Goal: Task Accomplishment & Management: Use online tool/utility

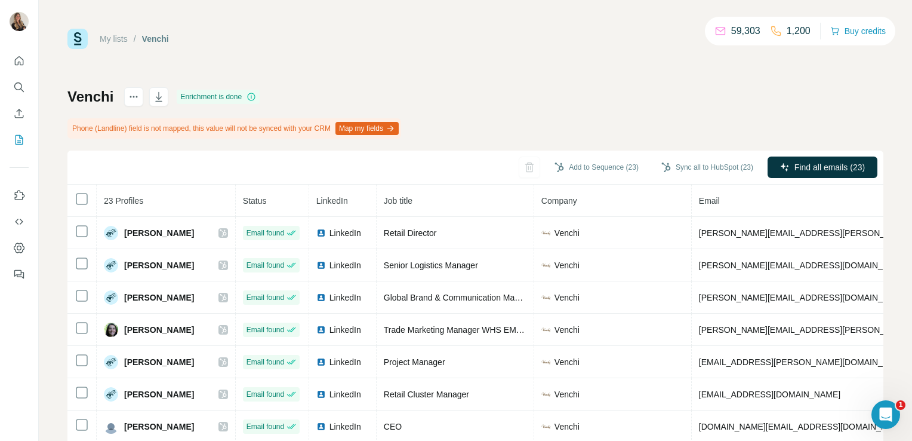
scroll to position [458, 0]
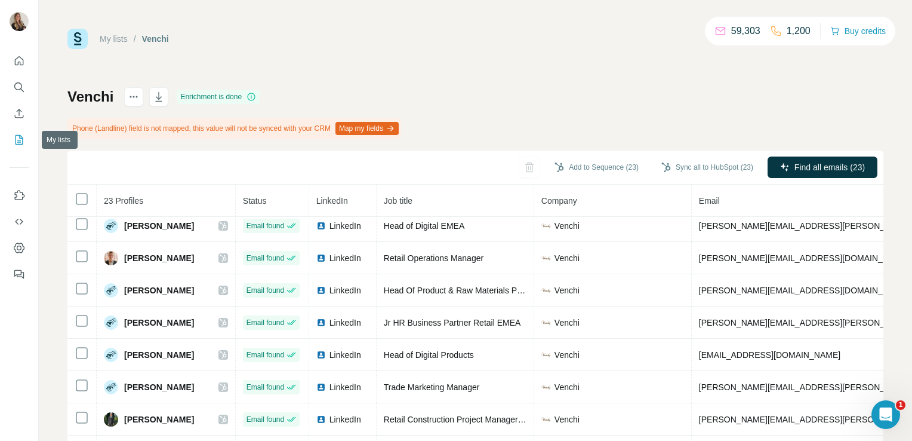
click at [20, 140] on icon "My lists" at bounding box center [20, 139] width 6 height 8
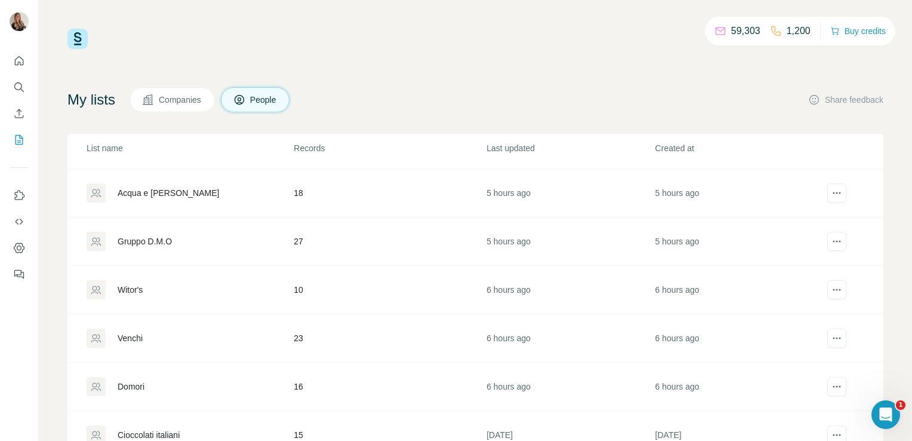
scroll to position [237, 0]
click at [124, 286] on div "Witor's" at bounding box center [130, 288] width 25 height 12
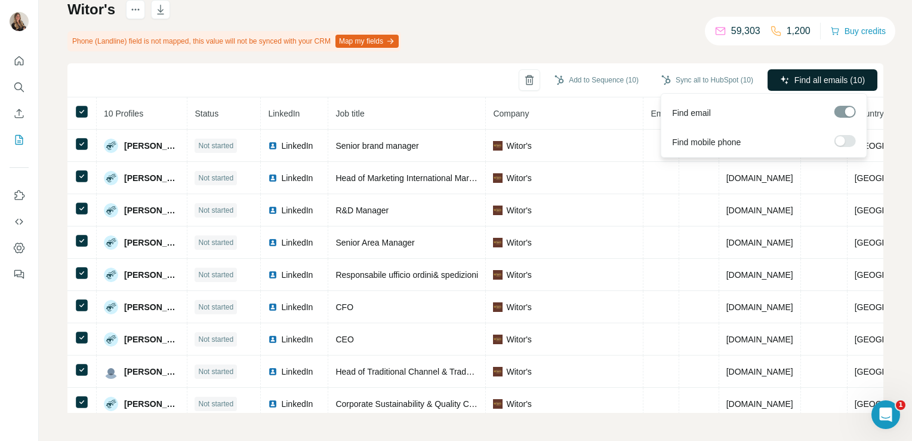
click at [774, 86] on button "Find all emails (10)" at bounding box center [823, 79] width 110 height 21
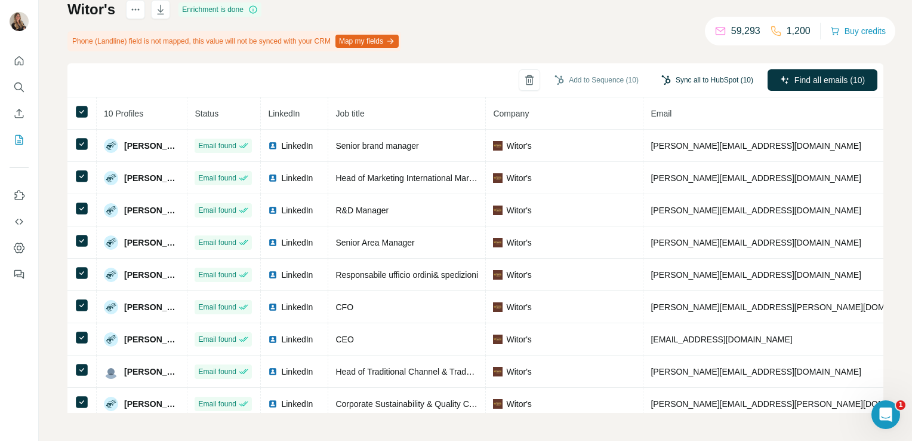
click at [674, 82] on button "Sync all to HubSpot (10)" at bounding box center [707, 80] width 109 height 18
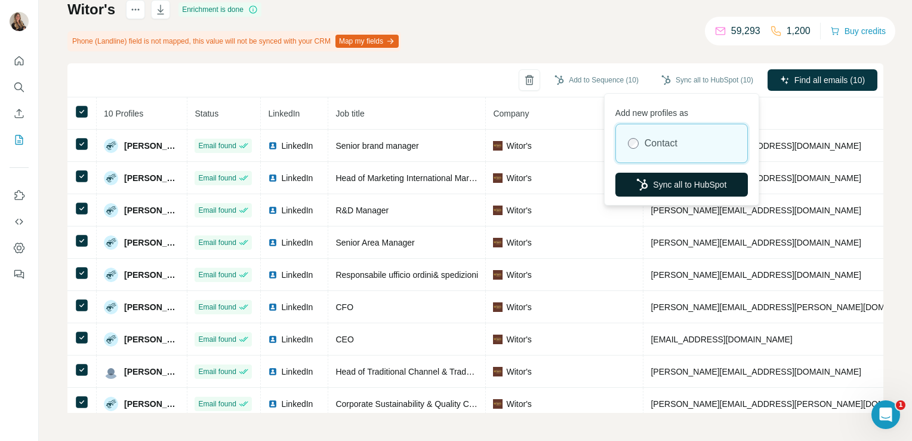
click at [662, 181] on button "Sync all to HubSpot" at bounding box center [681, 185] width 133 height 24
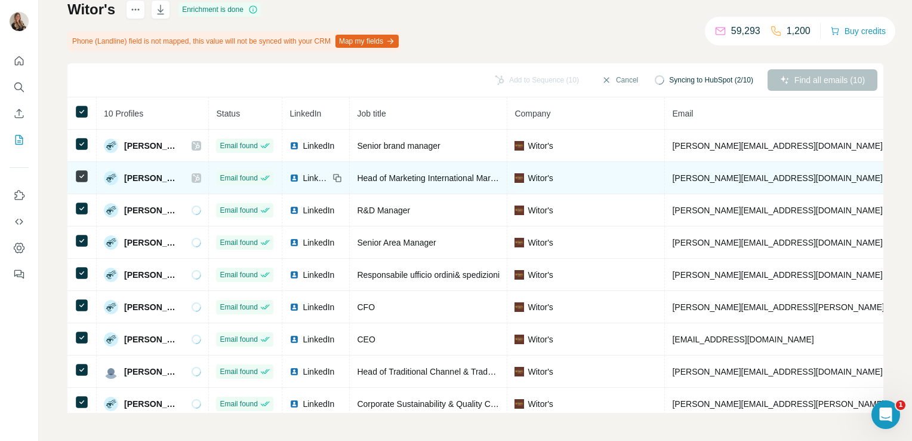
click at [319, 178] on span "LinkedIn" at bounding box center [316, 178] width 26 height 12
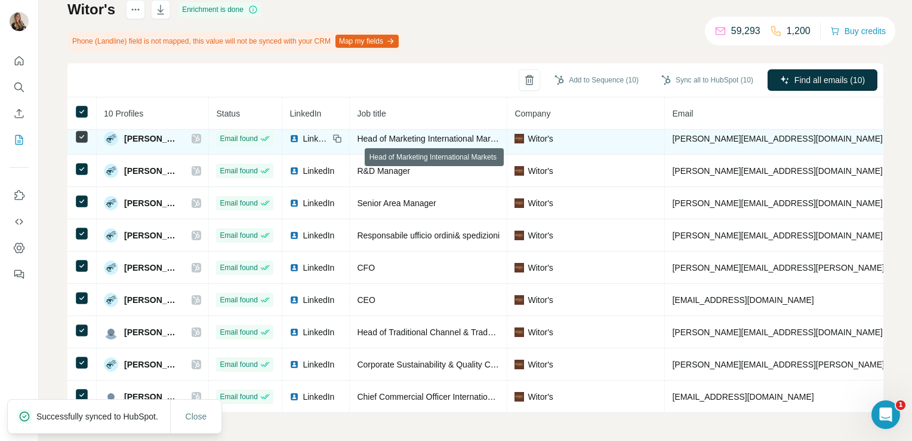
scroll to position [43, 0]
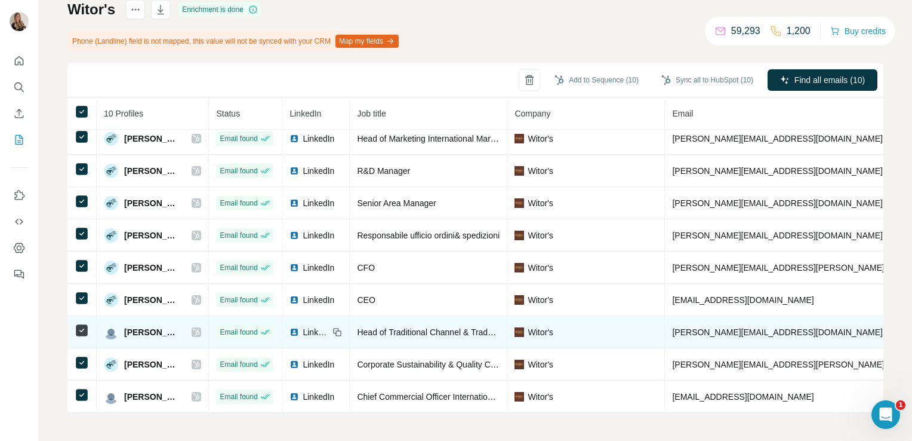
click at [316, 328] on span "LinkedIn" at bounding box center [316, 332] width 26 height 12
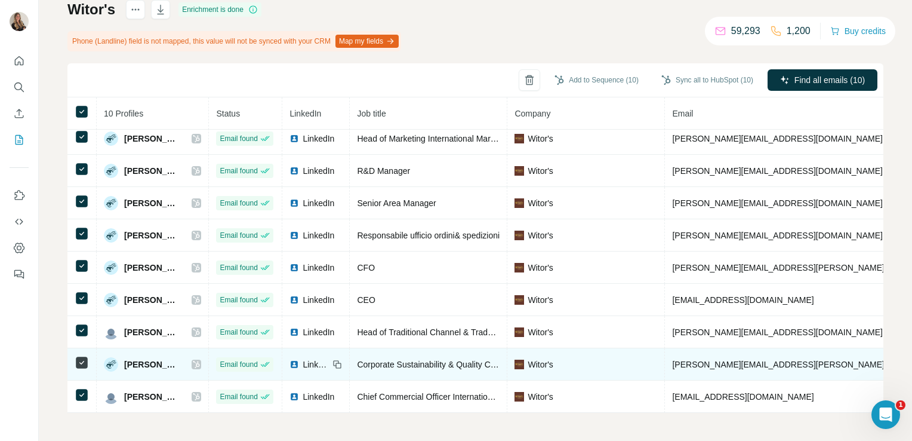
click at [318, 358] on span "LinkedIn" at bounding box center [316, 364] width 26 height 12
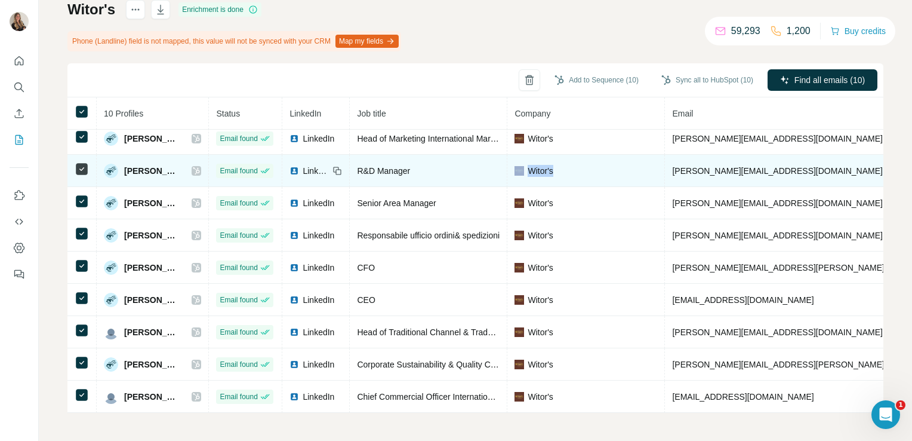
drag, startPoint x: 568, startPoint y: 161, endPoint x: 531, endPoint y: 166, distance: 37.3
click at [531, 166] on div "Witor's" at bounding box center [586, 171] width 143 height 12
copy div "Witor's"
